Goal: Task Accomplishment & Management: Manage account settings

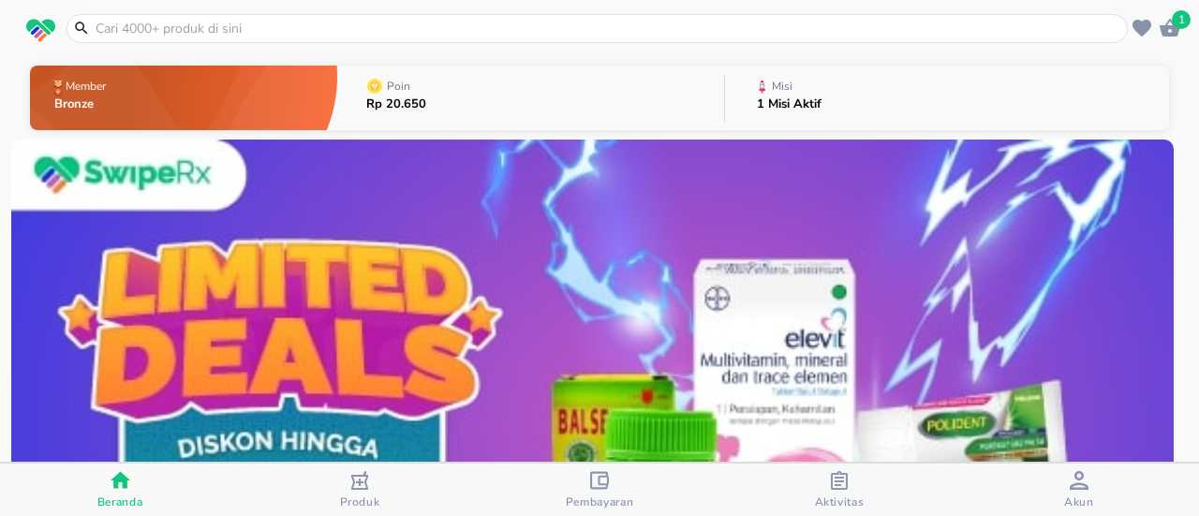
click at [575, 507] on span "Pembayaran" at bounding box center [600, 501] width 68 height 15
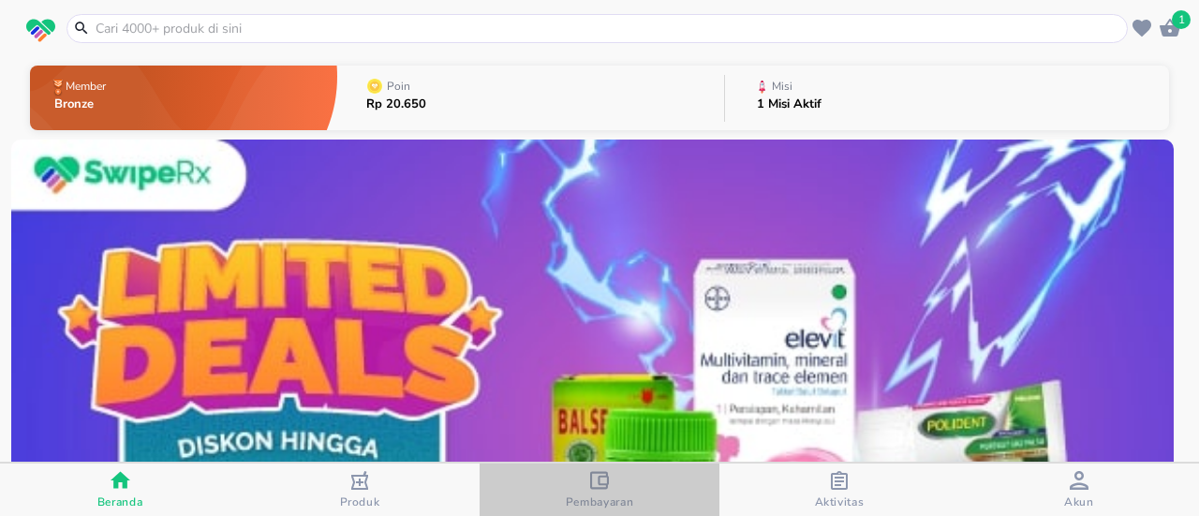
click at [608, 498] on span "Pembayaran" at bounding box center [600, 501] width 68 height 15
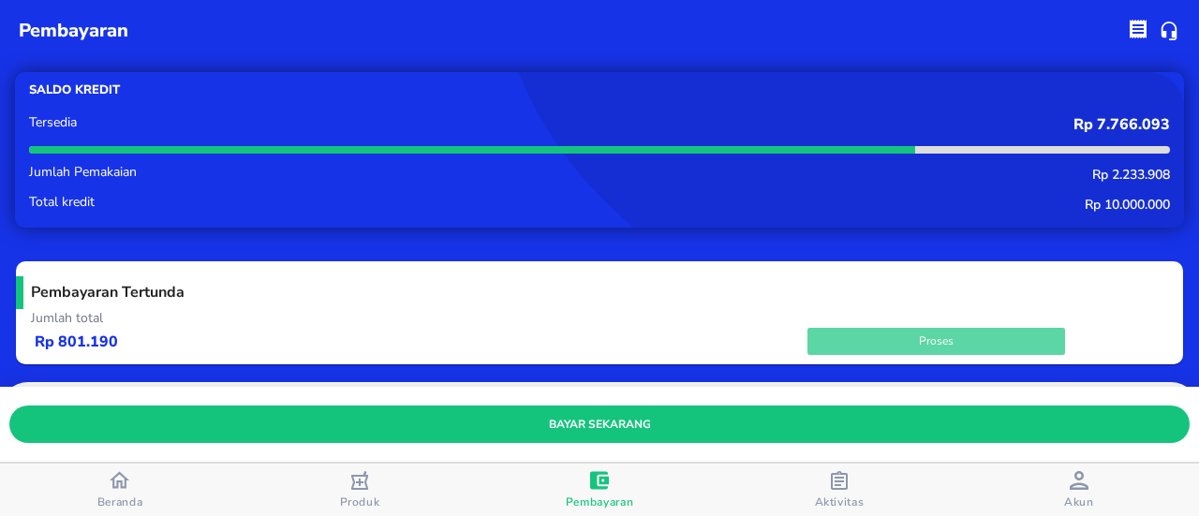
click at [968, 340] on span "Proses" at bounding box center [936, 342] width 239 height 20
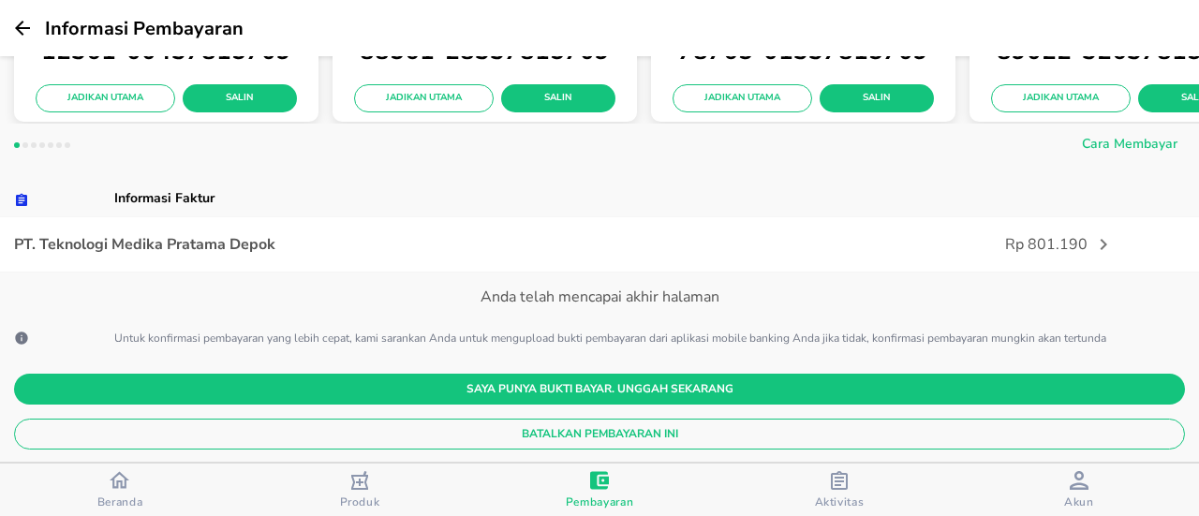
scroll to position [375, 0]
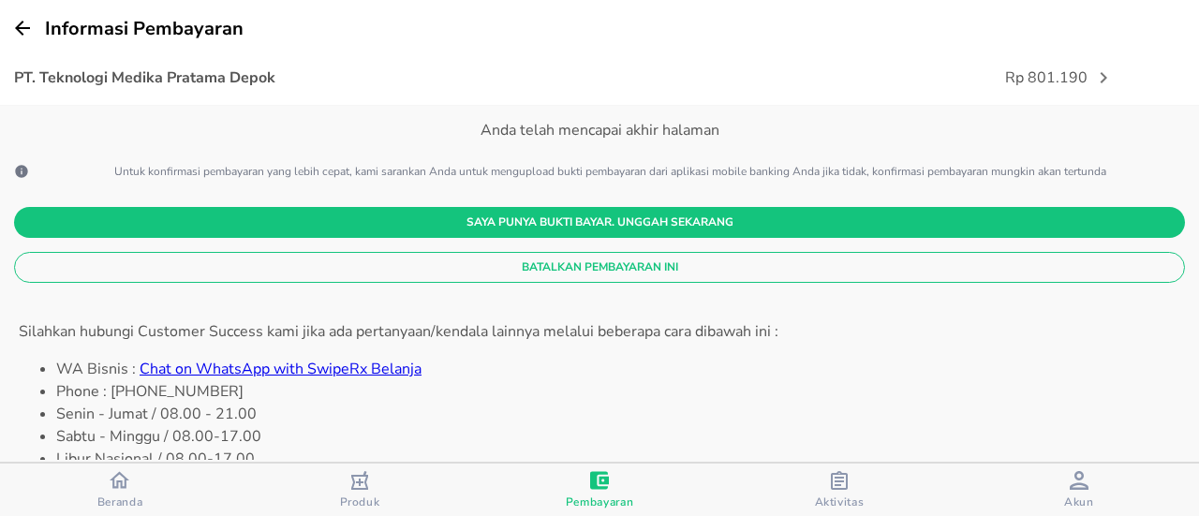
click at [612, 276] on span "Batalkan Pembayaran Ini" at bounding box center [599, 268] width 1141 height 20
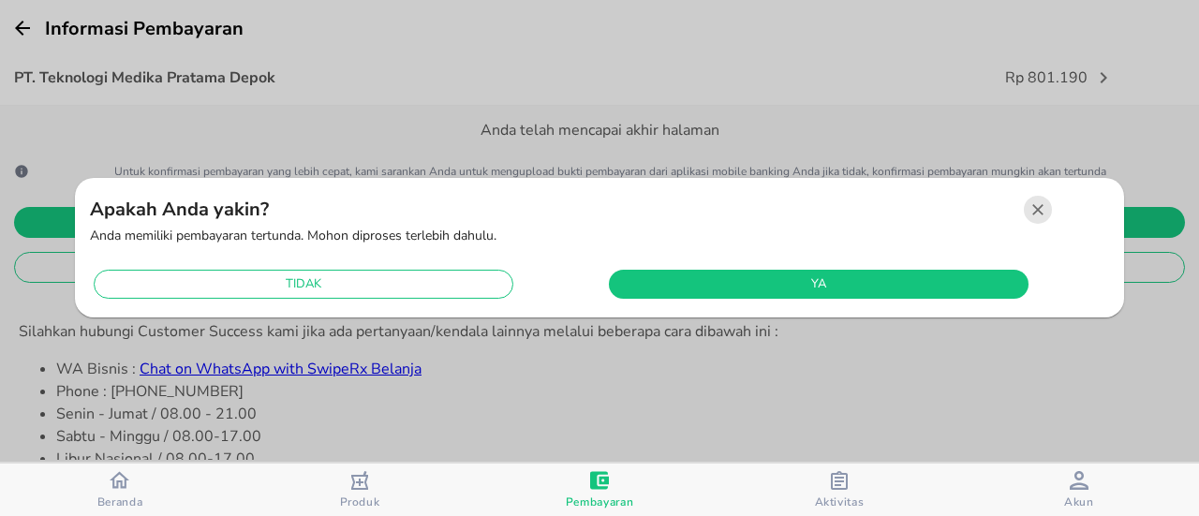
click at [736, 287] on span "ya" at bounding box center [818, 284] width 401 height 22
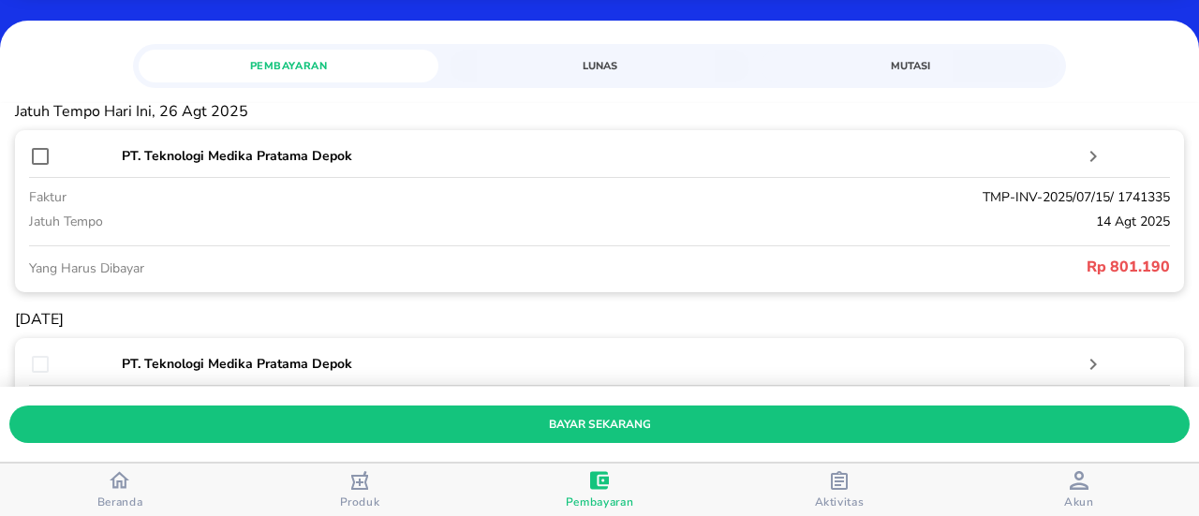
scroll to position [0, 0]
